Goal: Task Accomplishment & Management: Manage account settings

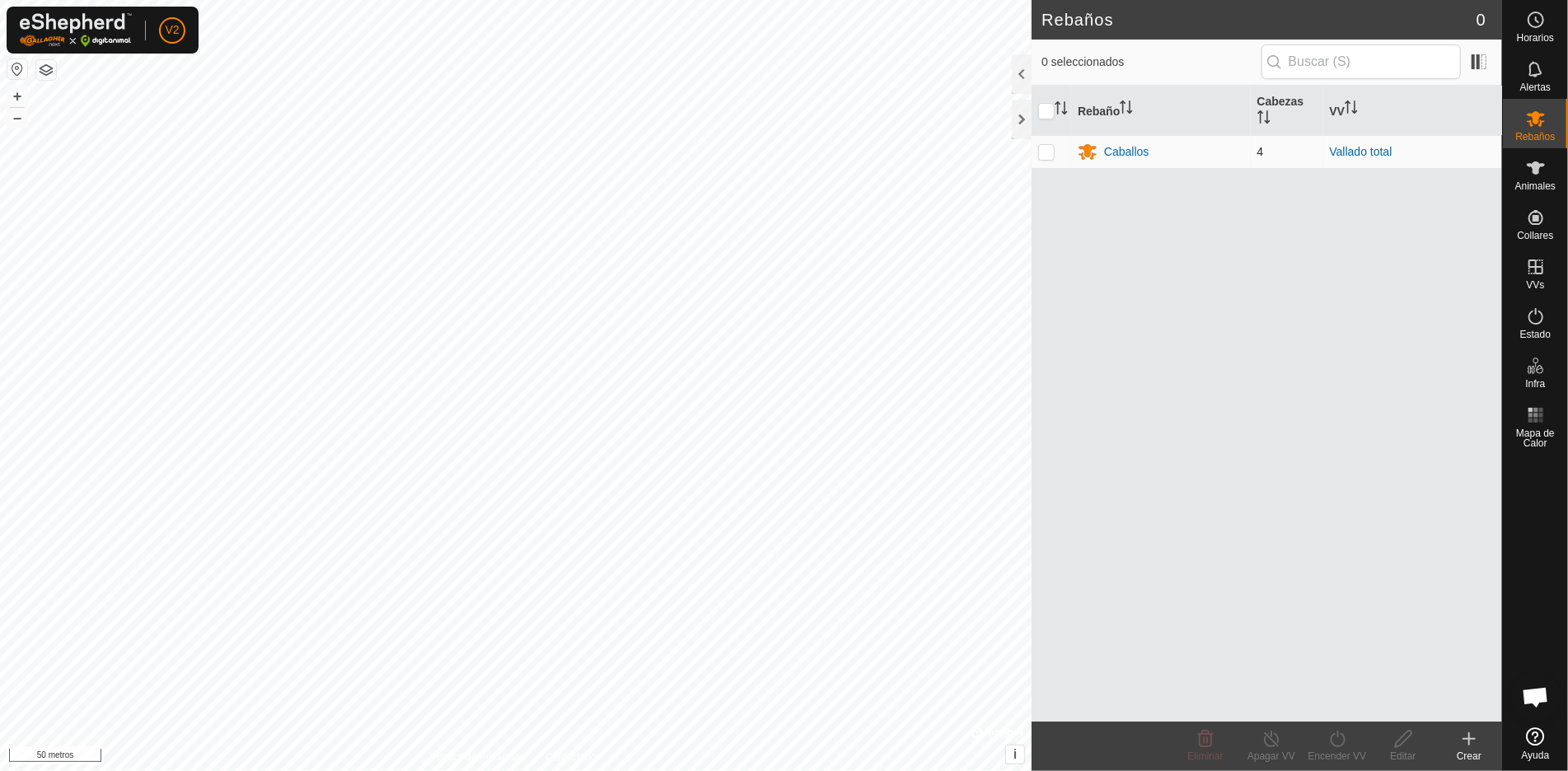
click at [1046, 150] on p-checkbox at bounding box center [1046, 151] width 16 height 13
checkbox input "true"
click at [1120, 149] on font "Caballos" at bounding box center [1127, 151] width 44 height 13
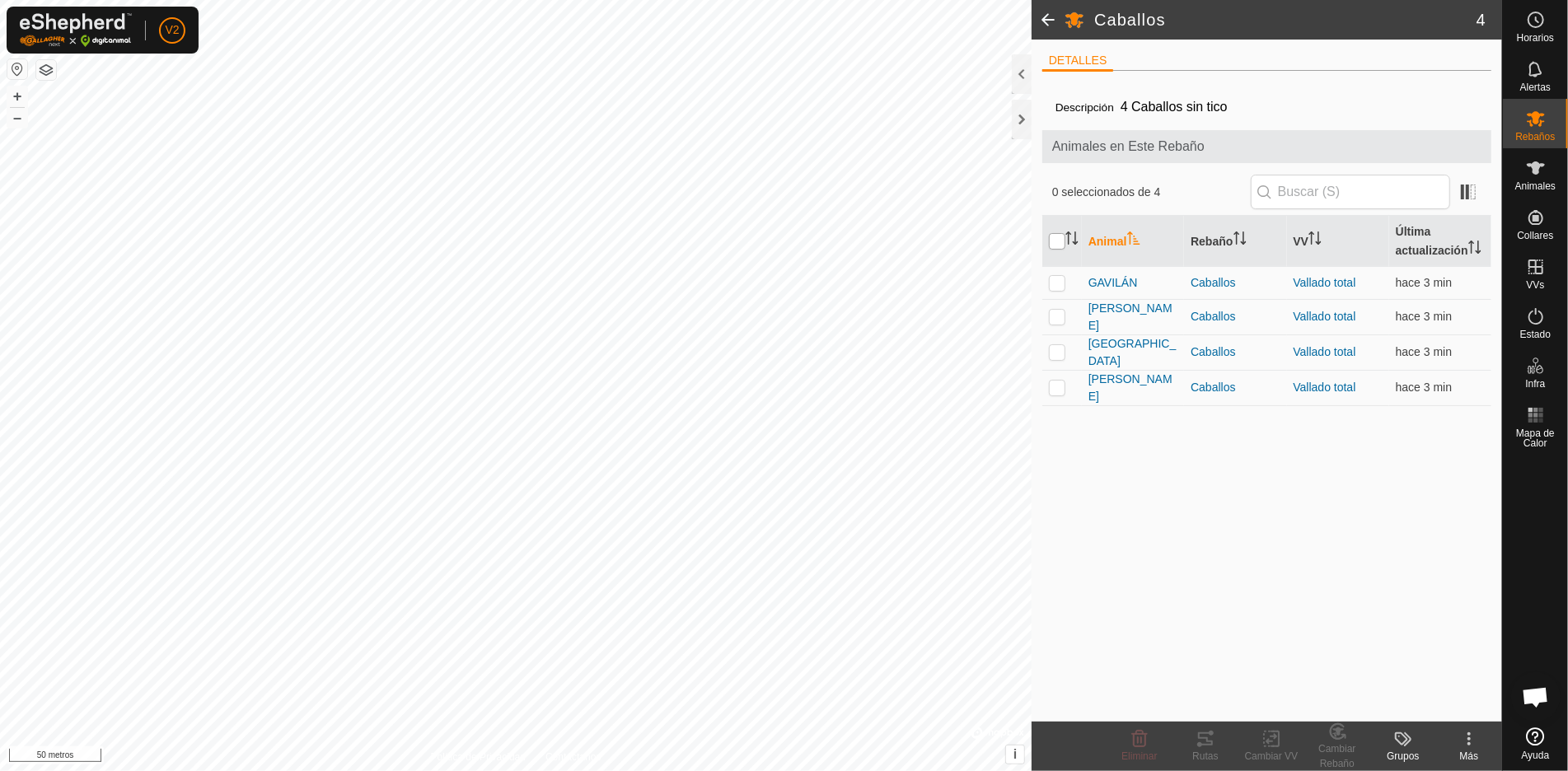
click at [1055, 239] on input "checkbox" at bounding box center [1057, 241] width 16 height 16
checkbox input "true"
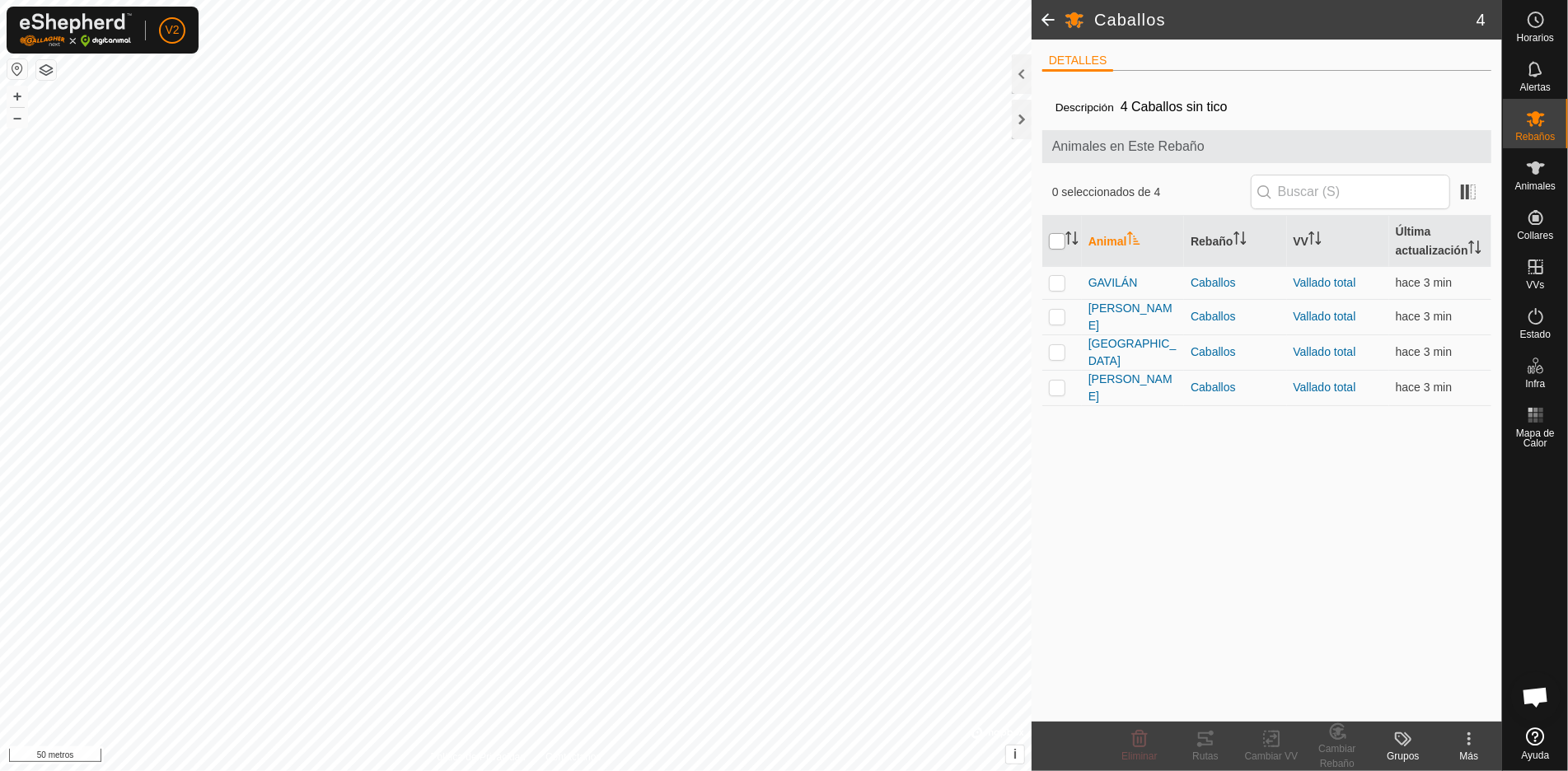
checkbox input "true"
click at [1062, 316] on p-checkbox at bounding box center [1057, 315] width 16 height 13
checkbox input "false"
click at [1062, 345] on p-checkbox at bounding box center [1057, 351] width 16 height 13
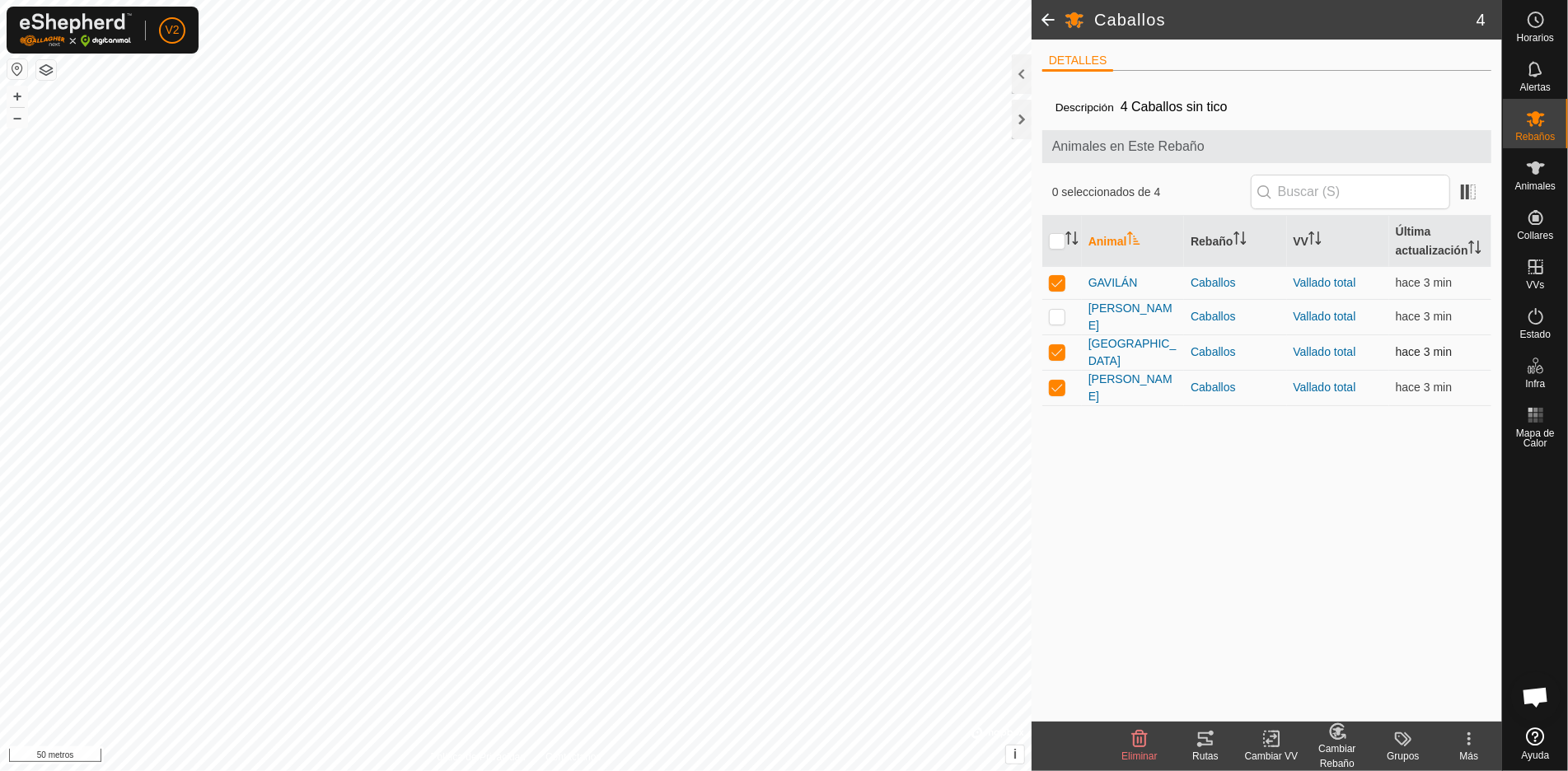
checkbox input "false"
click at [1059, 380] on p-checkbox at bounding box center [1057, 386] width 16 height 13
checkbox input "false"
click at [1210, 736] on icon at bounding box center [1205, 739] width 20 height 20
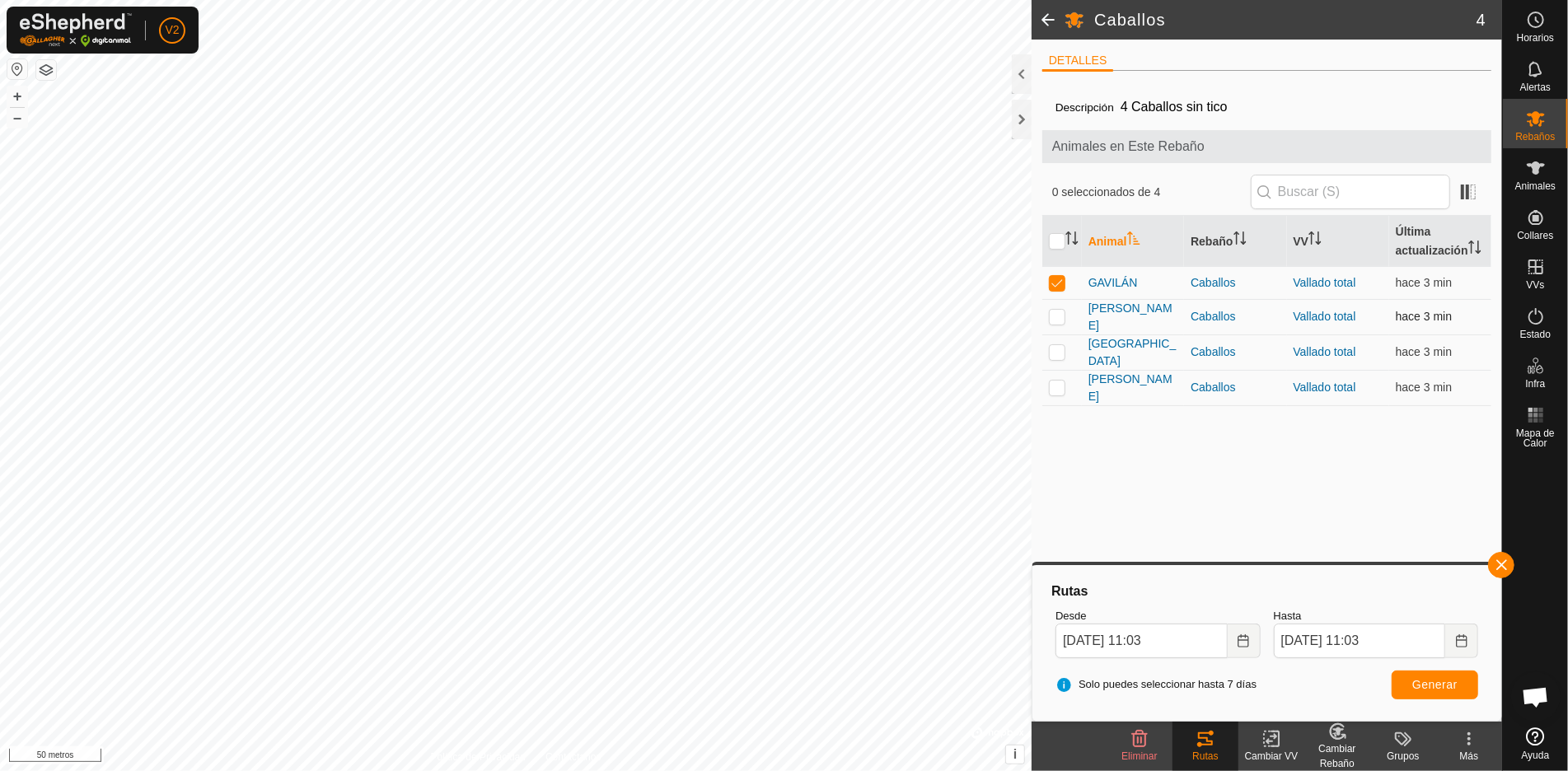
click at [1058, 321] on td at bounding box center [1062, 316] width 39 height 35
checkbox input "true"
click at [1056, 357] on td at bounding box center [1062, 351] width 39 height 35
checkbox input "true"
click at [1056, 393] on td at bounding box center [1062, 387] width 39 height 35
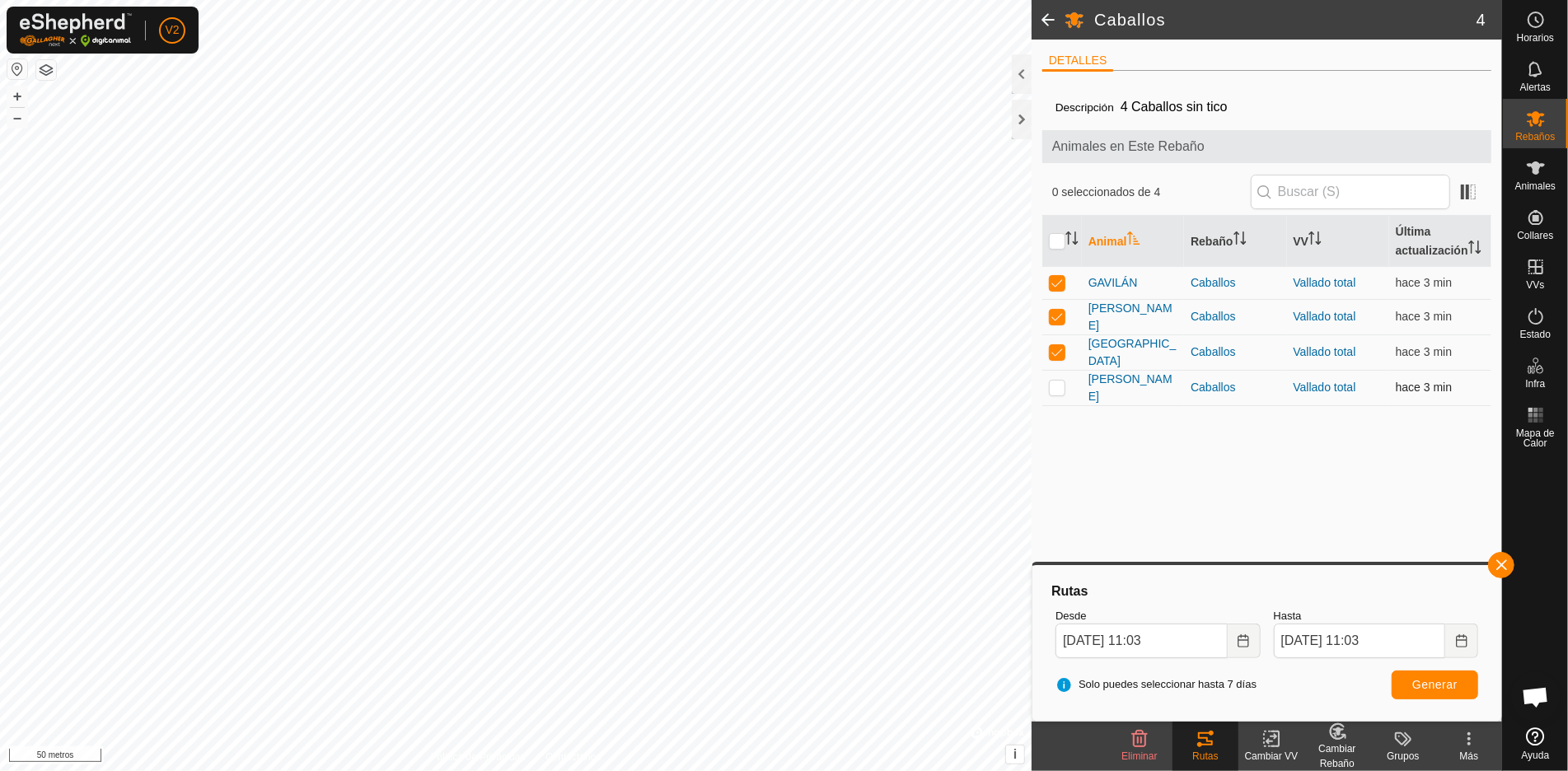
checkbox input "true"
click at [1506, 568] on button "button" at bounding box center [1501, 565] width 27 height 26
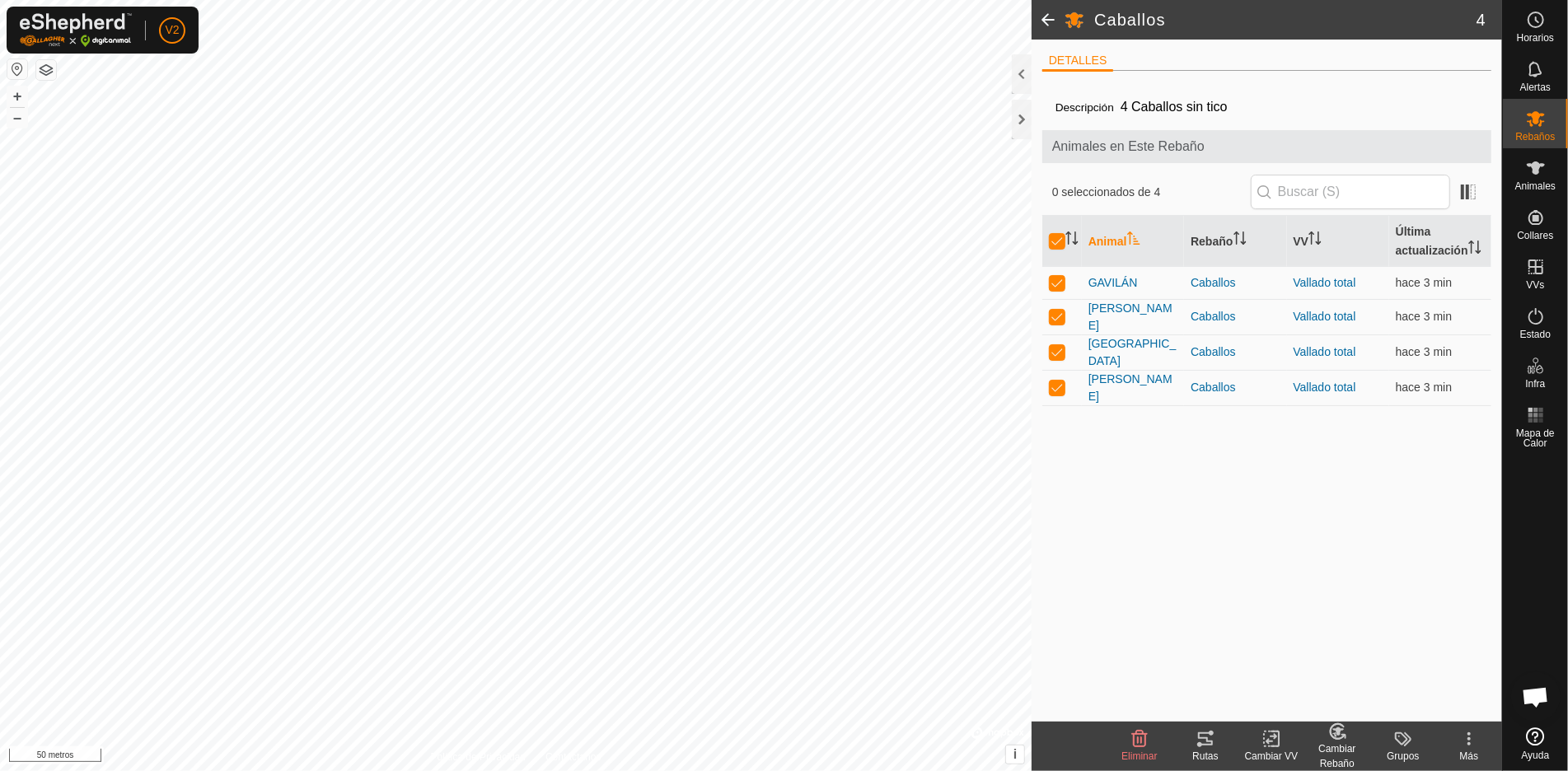
click at [1206, 739] on icon at bounding box center [1205, 739] width 20 height 20
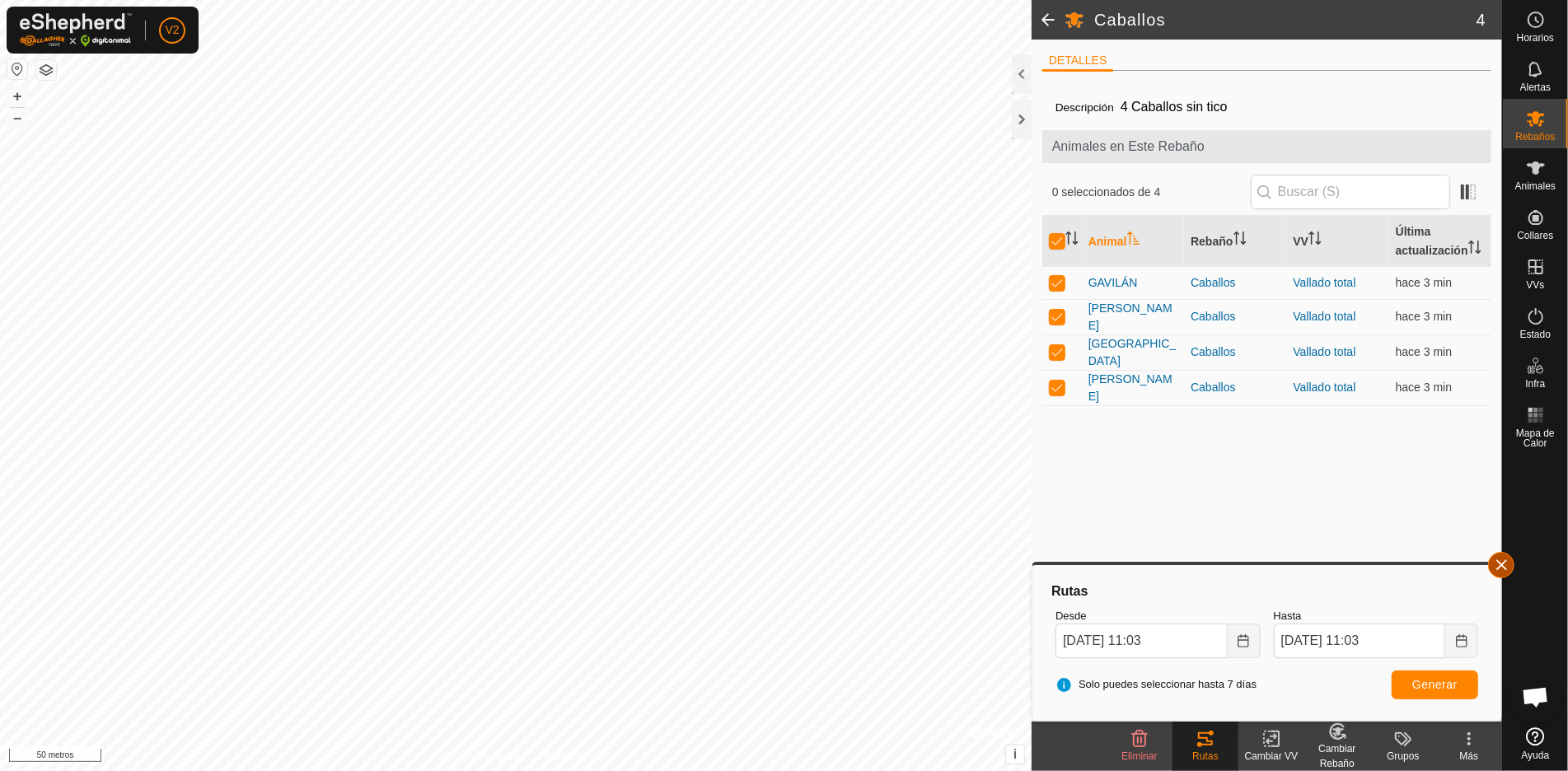
click at [1505, 567] on button "button" at bounding box center [1501, 565] width 27 height 26
